Goal: Book appointment/travel/reservation

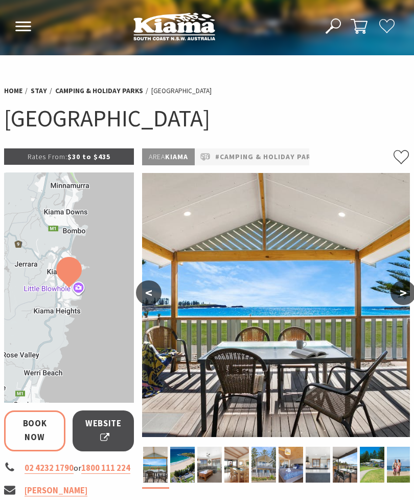
select select "3"
select select "2"
click at [408, 288] on button ">" at bounding box center [404, 292] width 26 height 25
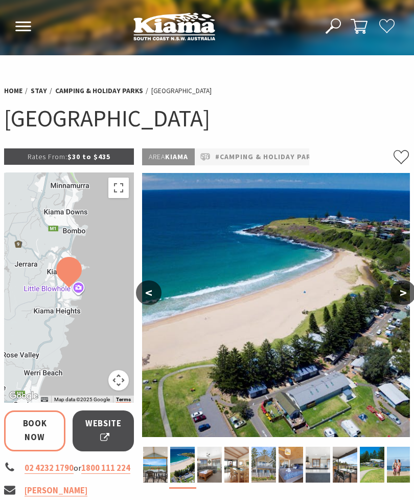
click at [408, 290] on button ">" at bounding box center [404, 292] width 26 height 25
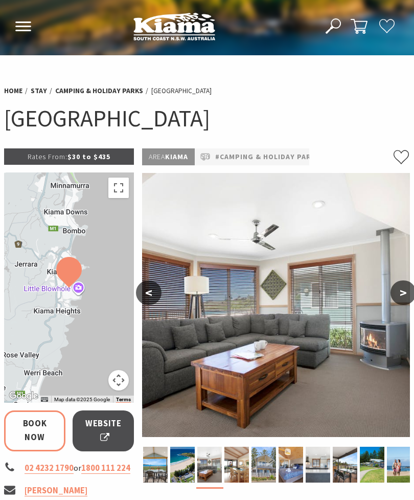
click at [148, 296] on button "<" at bounding box center [149, 292] width 26 height 25
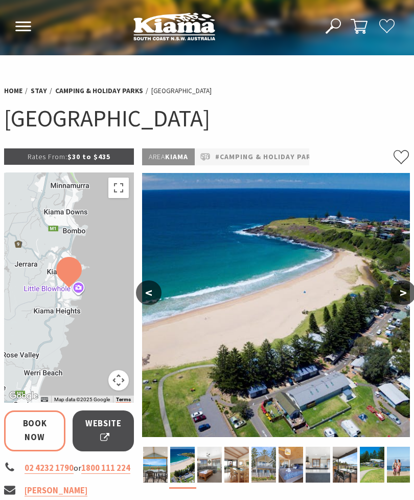
click at [400, 293] on button ">" at bounding box center [404, 292] width 26 height 25
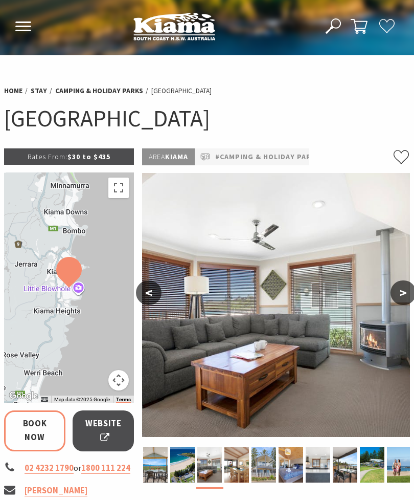
click at [410, 290] on button ">" at bounding box center [404, 292] width 26 height 25
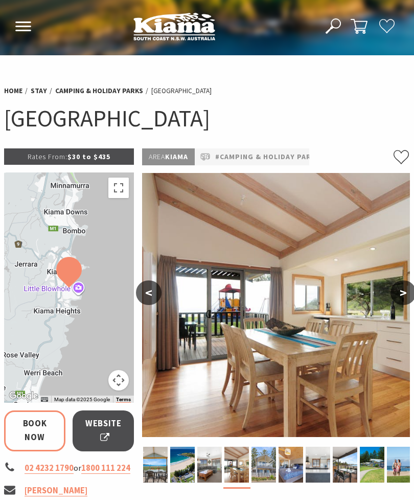
click at [408, 294] on button ">" at bounding box center [404, 292] width 26 height 25
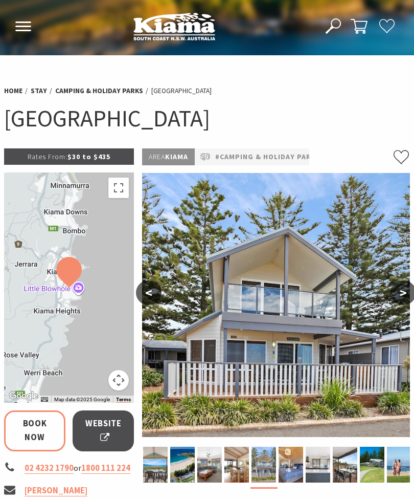
click at [407, 290] on button ">" at bounding box center [404, 292] width 26 height 25
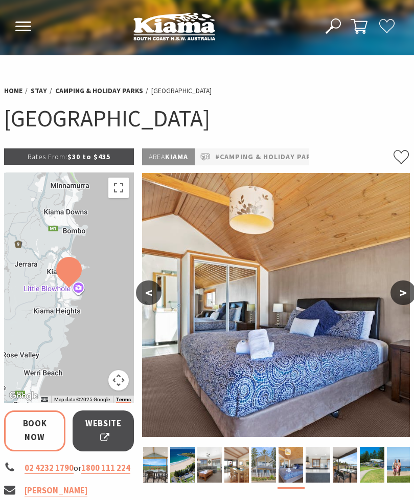
click at [408, 293] on button ">" at bounding box center [404, 292] width 26 height 25
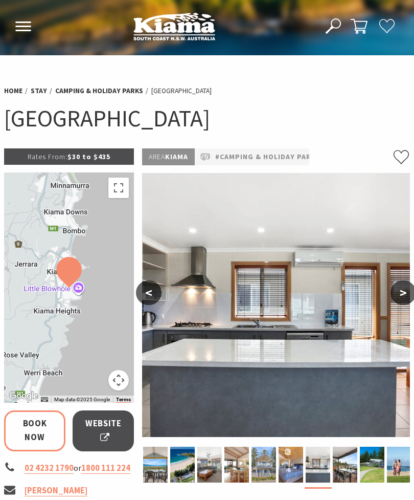
click at [407, 290] on button ">" at bounding box center [404, 292] width 26 height 25
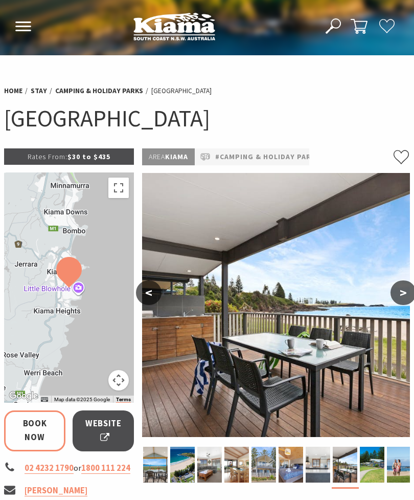
click at [408, 295] on button ">" at bounding box center [404, 292] width 26 height 25
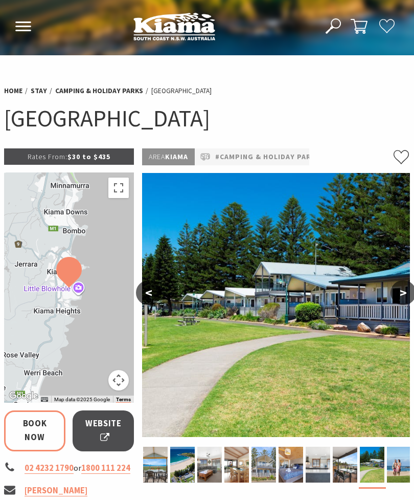
click at [409, 292] on button ">" at bounding box center [404, 292] width 26 height 25
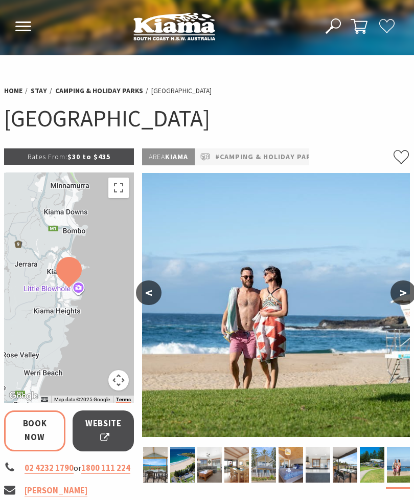
click at [151, 303] on button "<" at bounding box center [149, 292] width 26 height 25
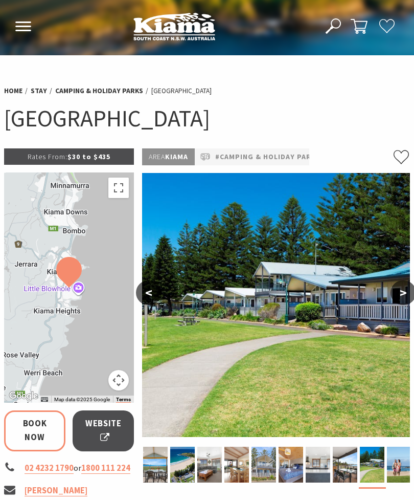
click at [404, 290] on button ">" at bounding box center [404, 292] width 26 height 25
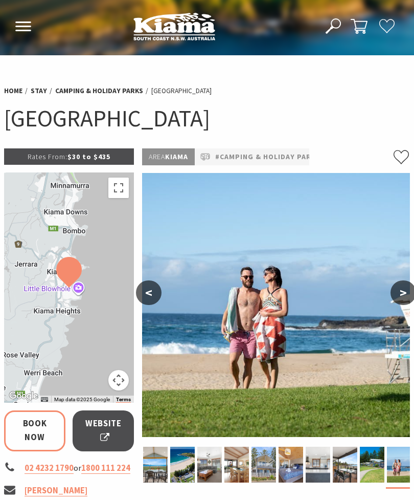
click at [406, 293] on button ">" at bounding box center [404, 292] width 26 height 25
click at [408, 289] on button ">" at bounding box center [404, 292] width 26 height 25
click at [399, 294] on button ">" at bounding box center [404, 292] width 26 height 25
click at [397, 292] on button ">" at bounding box center [404, 292] width 26 height 25
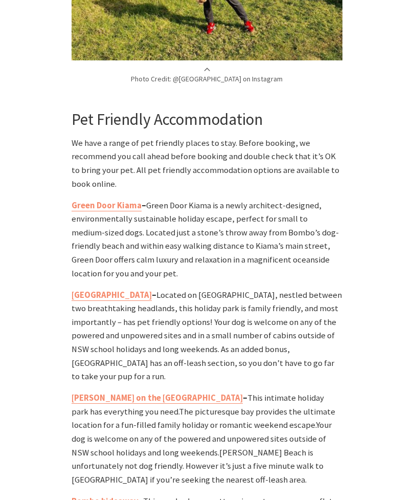
scroll to position [2311, 0]
click at [164, 392] on b "Kendalls on the Beach Holiday Park" at bounding box center [157, 397] width 171 height 11
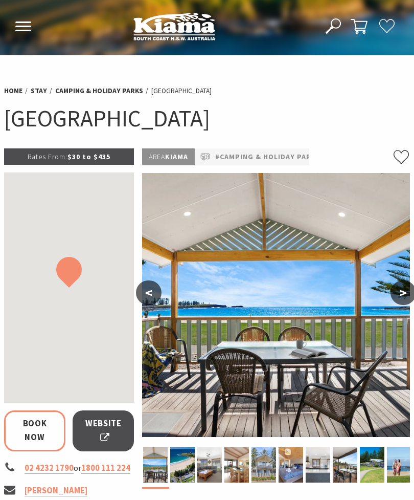
select select "3"
select select "2"
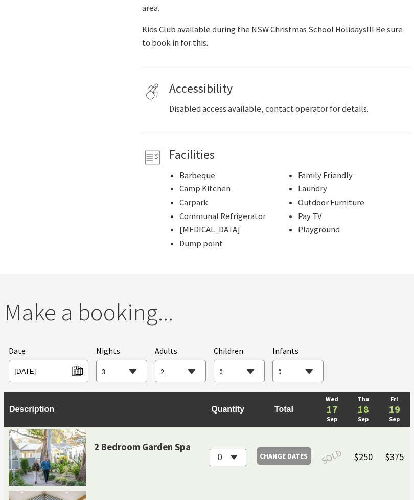
scroll to position [721, 0]
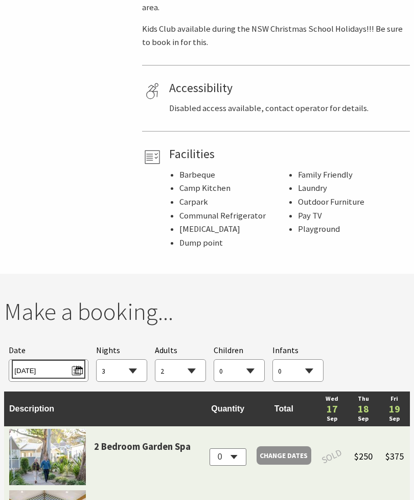
click at [82, 362] on span "[DATE]" at bounding box center [48, 369] width 68 height 14
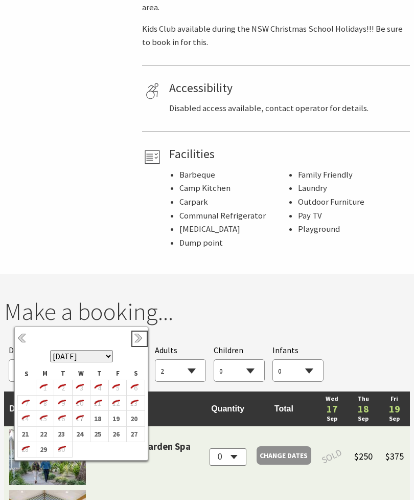
click at [140, 338] on link "Next" at bounding box center [139, 338] width 11 height 11
click at [140, 340] on link "Next" at bounding box center [139, 338] width 11 height 11
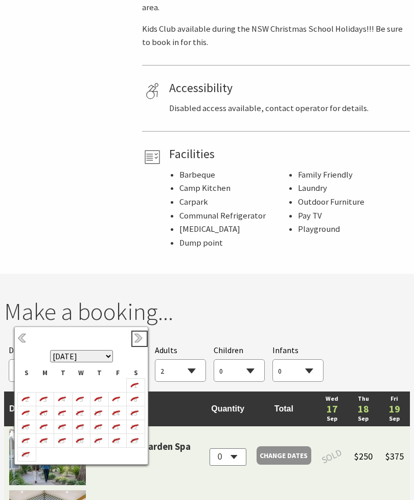
click at [139, 340] on link "Next" at bounding box center [139, 338] width 11 height 11
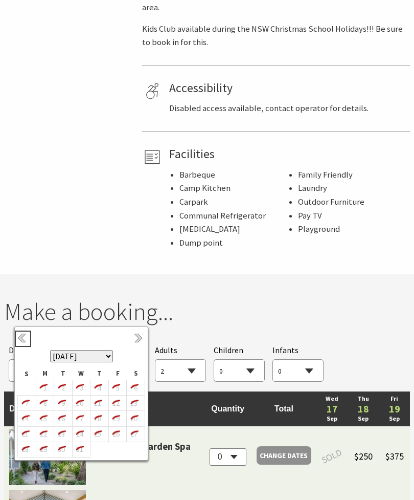
click at [24, 339] on link "Previous" at bounding box center [22, 338] width 11 height 11
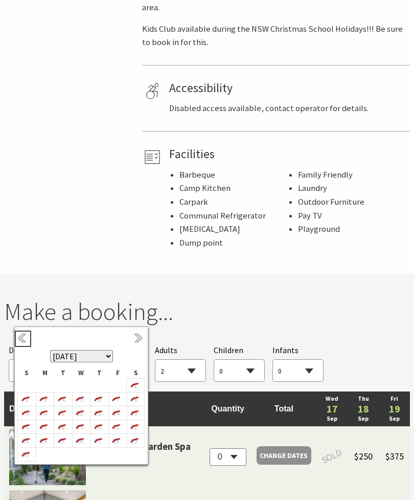
click at [25, 342] on link "Previous" at bounding box center [22, 338] width 11 height 11
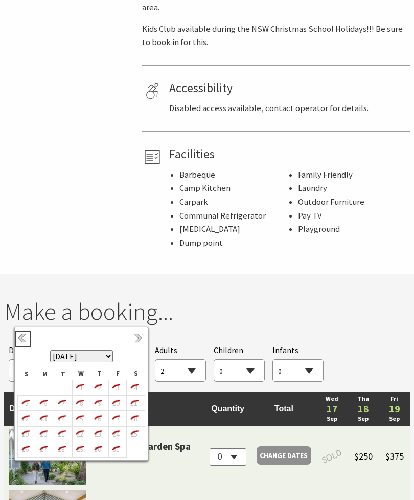
click at [24, 341] on link "Previous" at bounding box center [22, 338] width 11 height 11
click at [40, 436] on b "22" at bounding box center [42, 433] width 13 height 13
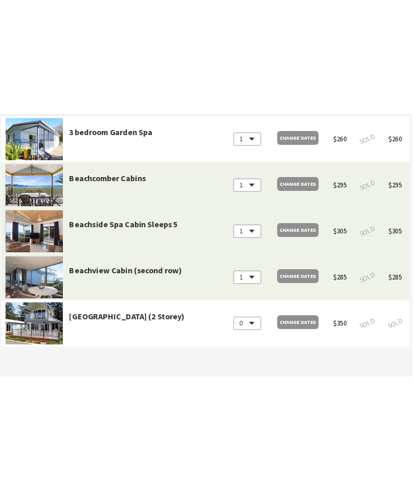
scroll to position [1166, 1]
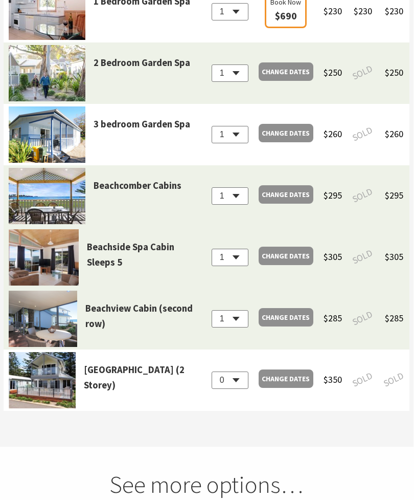
select select "3"
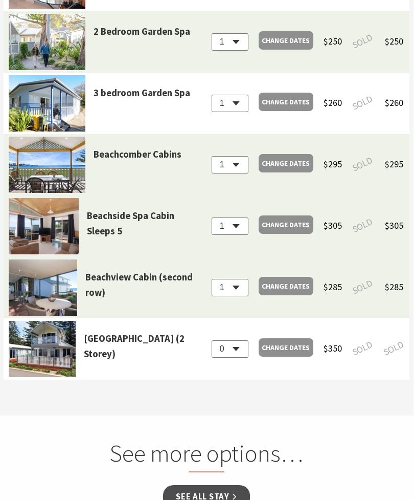
scroll to position [1198, 1]
